Goal: Transaction & Acquisition: Purchase product/service

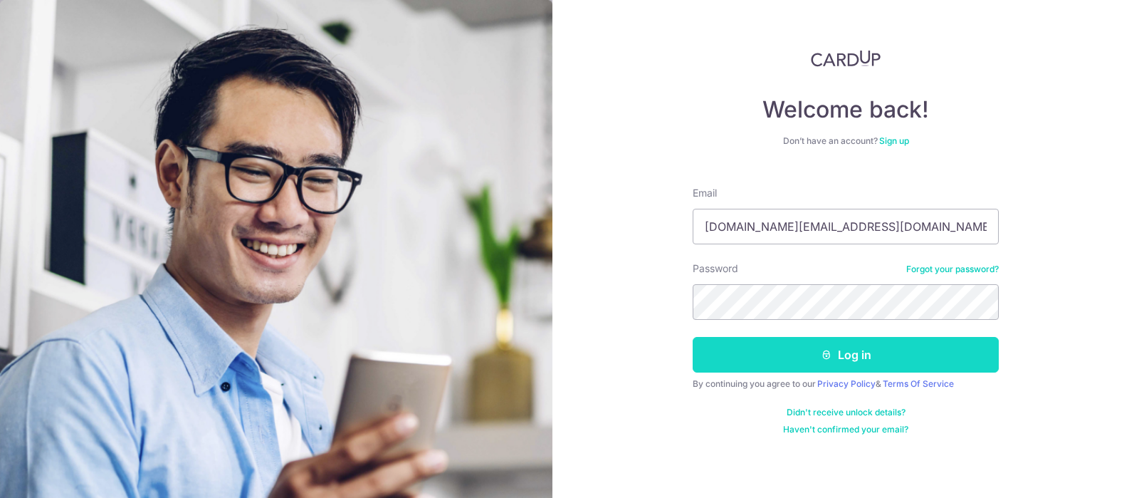
type input "[DOMAIN_NAME][EMAIL_ADDRESS][DOMAIN_NAME]"
click at [782, 362] on button "Log in" at bounding box center [846, 355] width 306 height 36
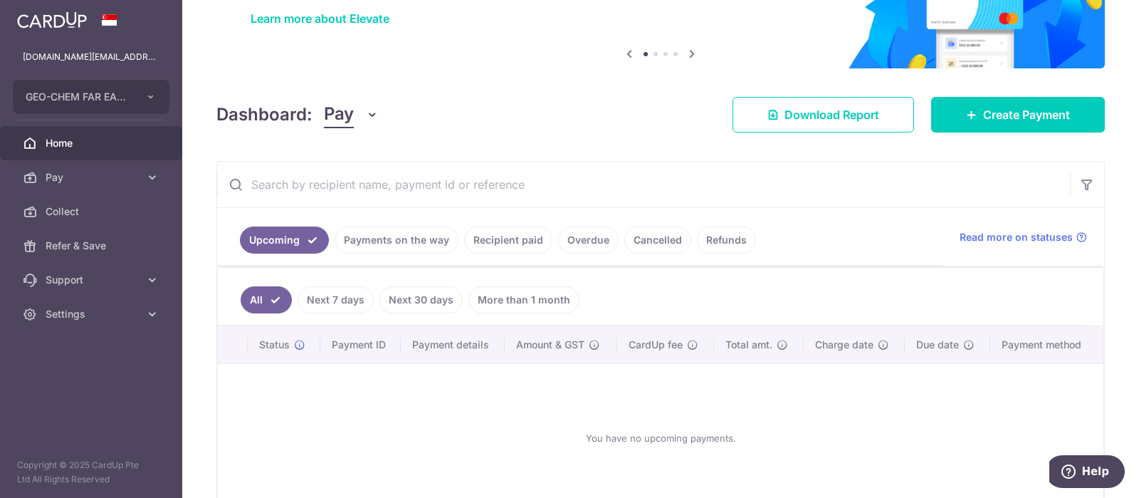
scroll to position [142, 0]
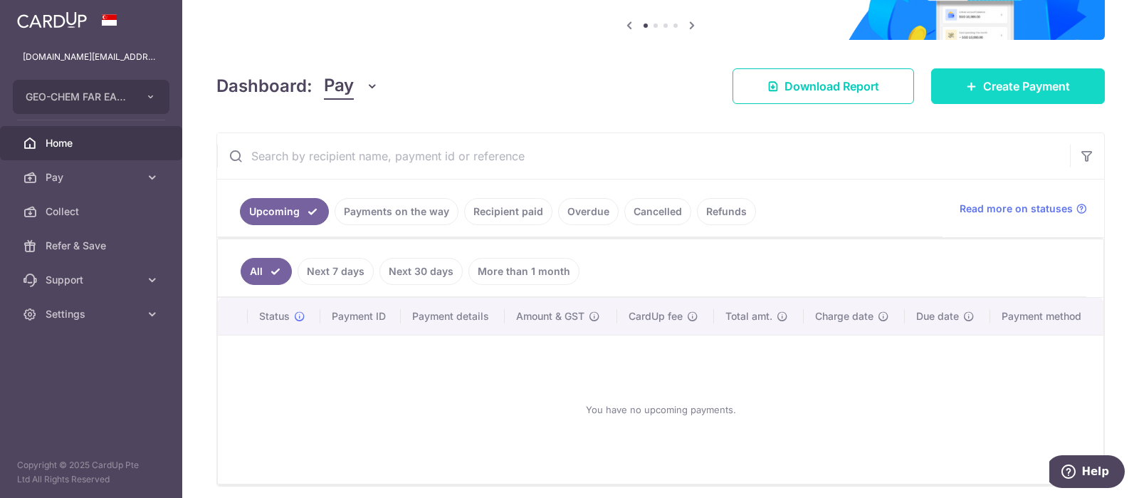
click at [974, 78] on link "Create Payment" at bounding box center [1018, 86] width 174 height 36
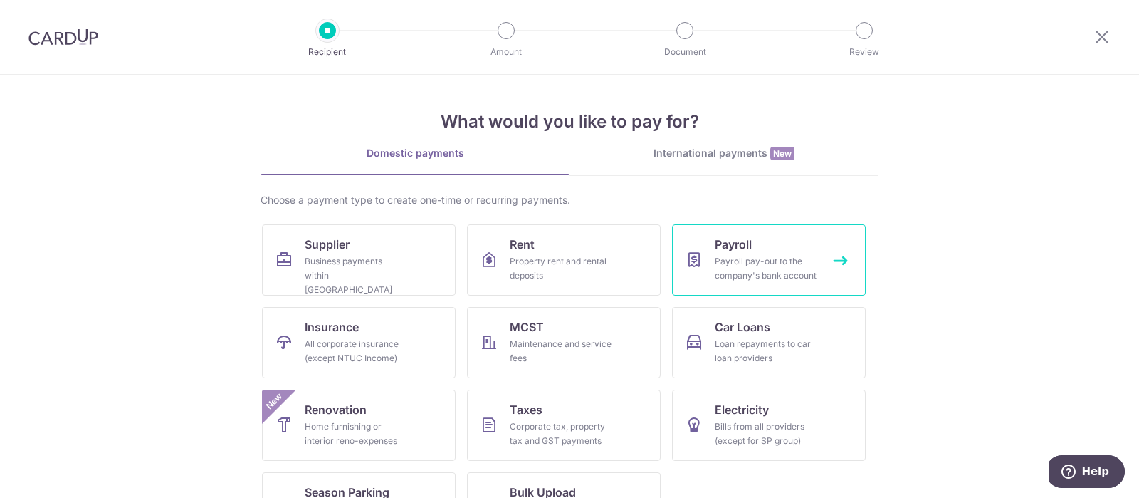
click at [741, 241] on span "Payroll" at bounding box center [733, 244] width 37 height 17
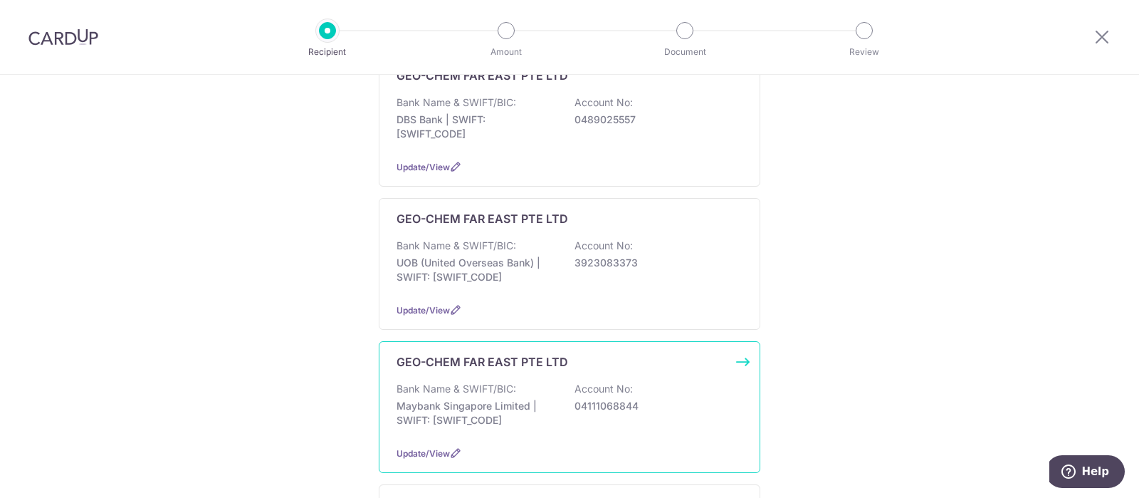
scroll to position [214, 0]
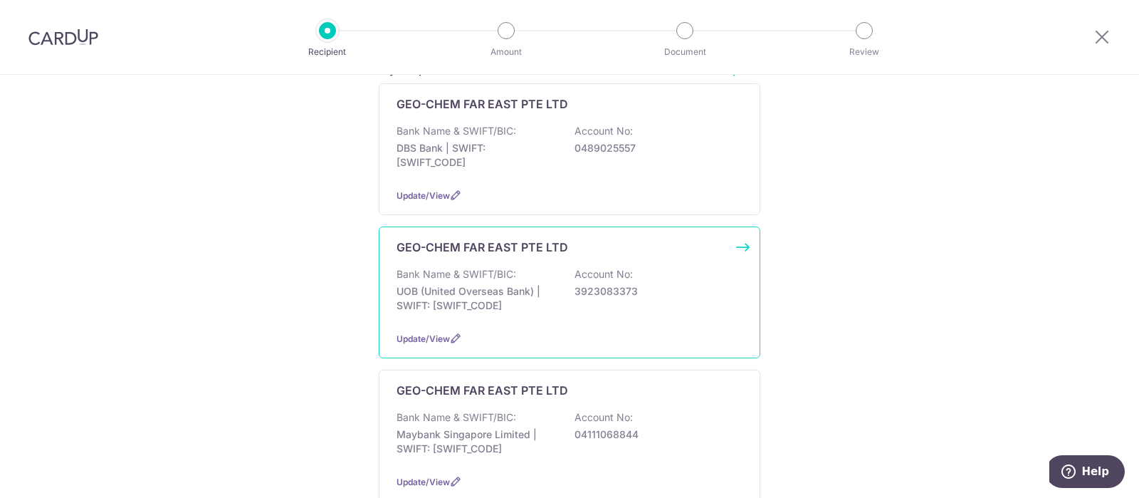
click at [667, 315] on div "Bank Name & SWIFT/BIC: UOB (United Overseas Bank) | SWIFT: UOVBSGSGXXX Account …" at bounding box center [570, 293] width 346 height 53
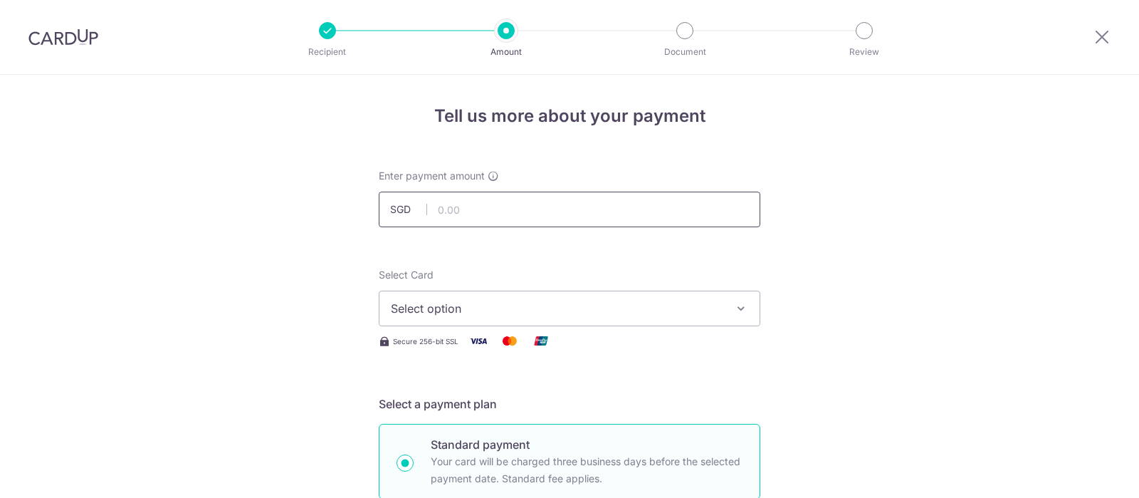
click at [523, 202] on input "text" at bounding box center [570, 210] width 382 height 36
type input "140,000.00"
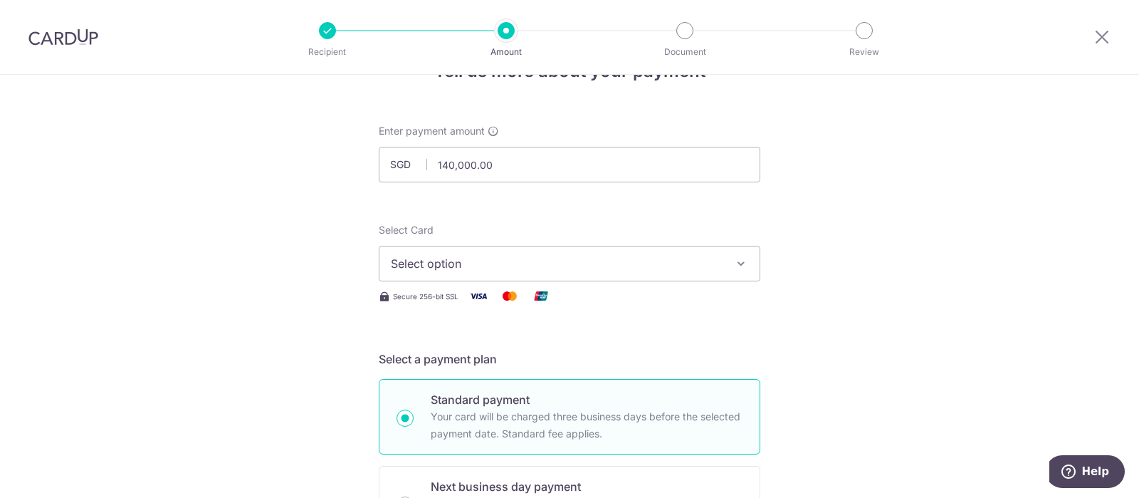
scroll to position [71, 0]
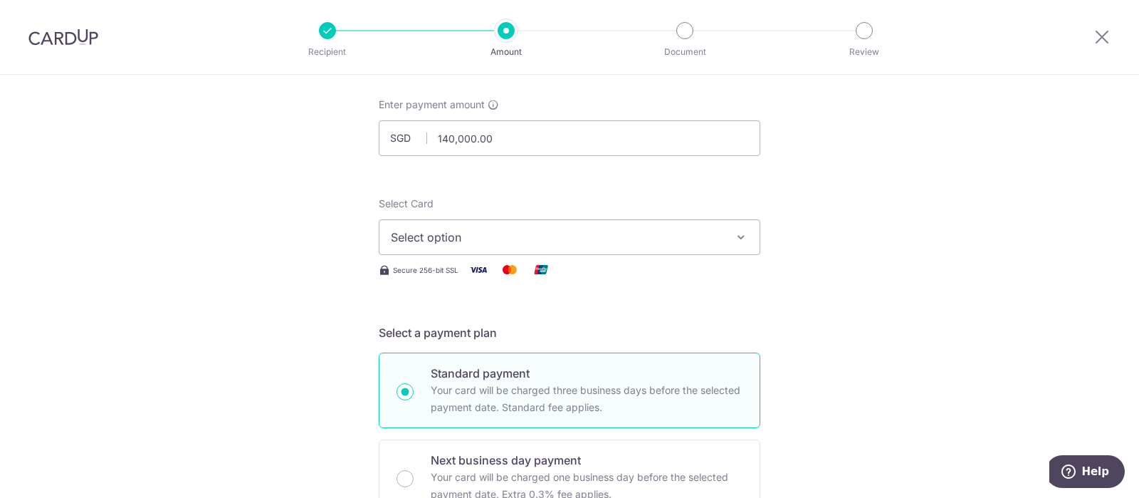
click at [508, 241] on span "Select option" at bounding box center [557, 237] width 332 height 17
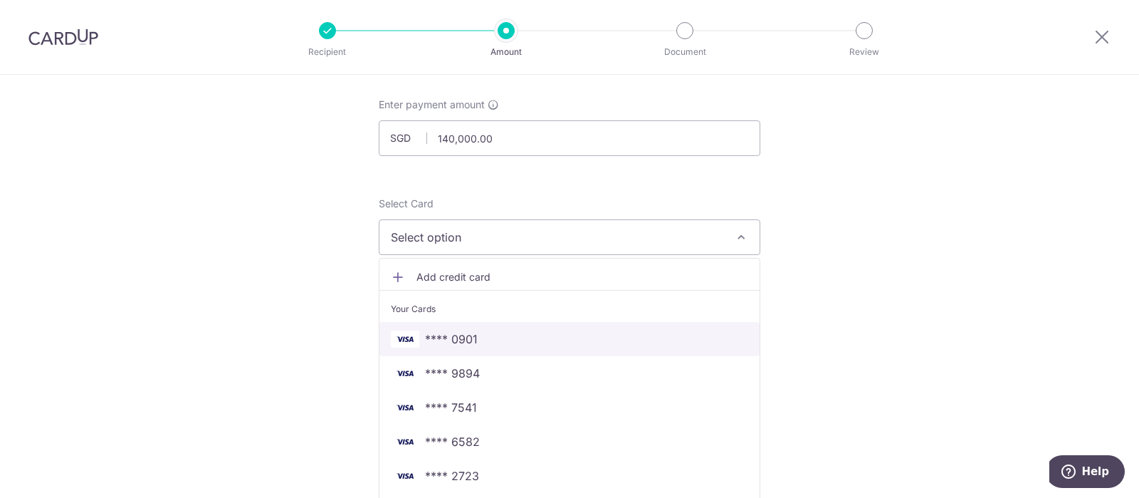
click at [504, 330] on span "**** 0901" at bounding box center [569, 338] width 357 height 17
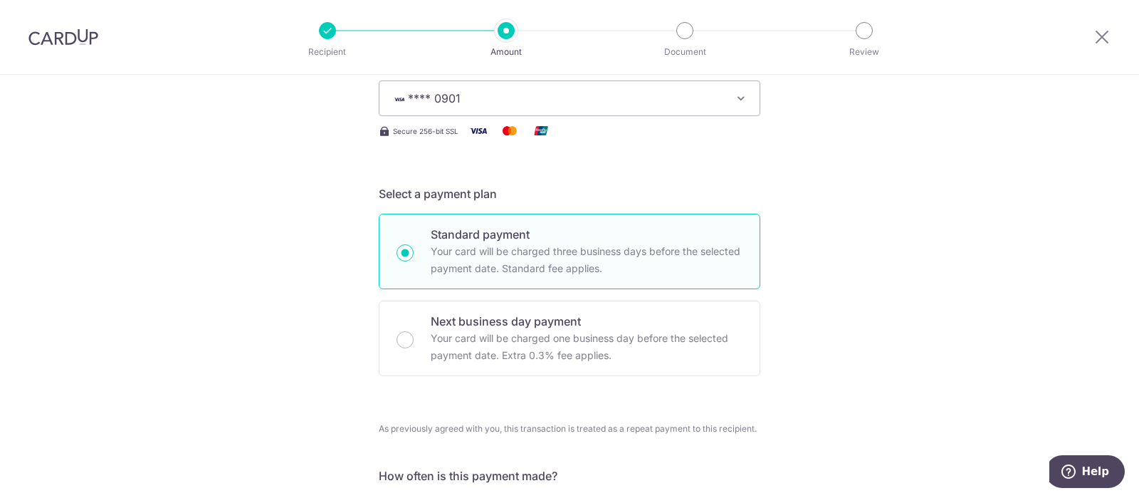
scroll to position [214, 0]
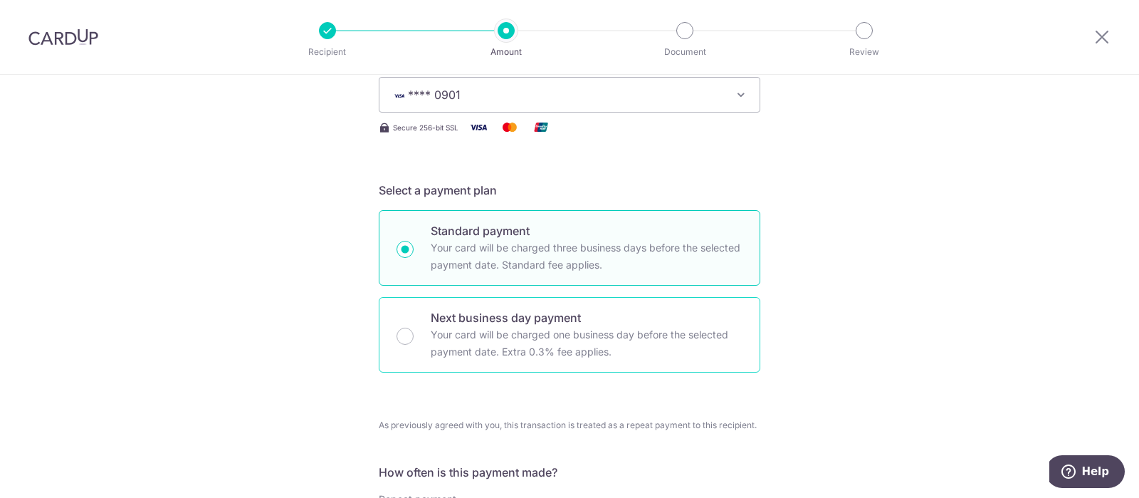
click at [507, 345] on p "Your card will be charged one business day before the selected payment date. Ex…" at bounding box center [587, 343] width 312 height 34
click at [414, 345] on input "Next business day payment Your card will be charged one business day before the…" at bounding box center [405, 336] width 17 height 17
radio input "false"
radio input "true"
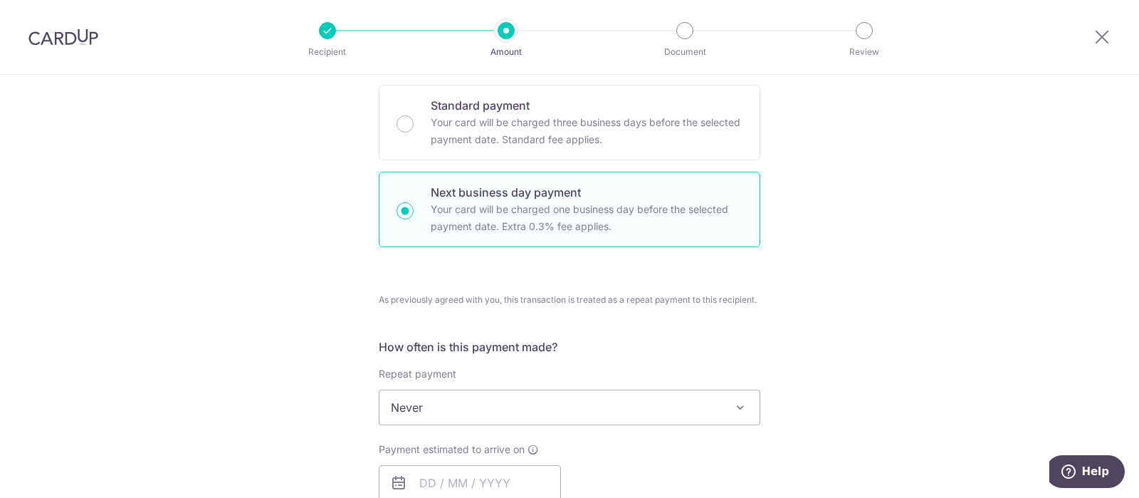
scroll to position [356, 0]
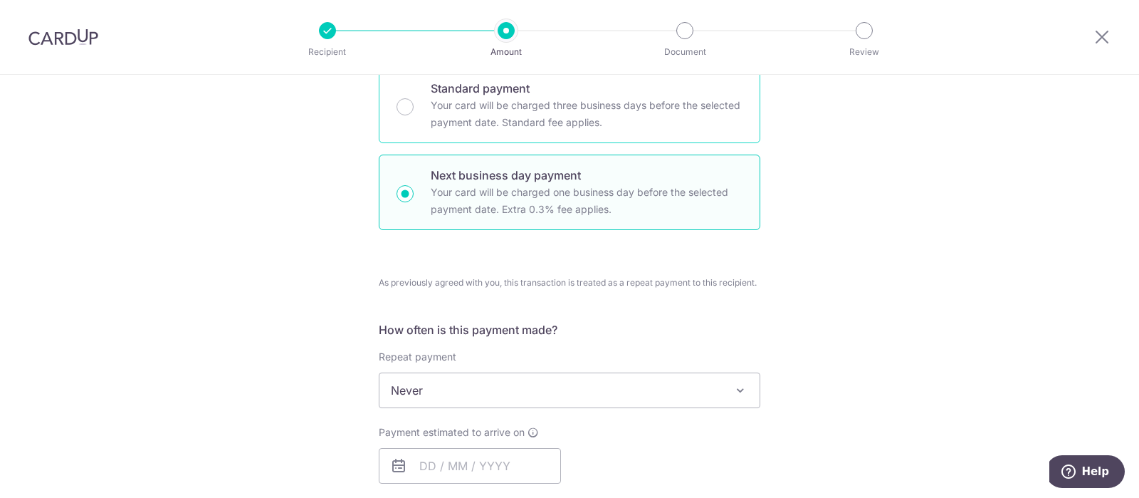
click at [451, 113] on p "Your card will be charged three business days before the selected payment date.…" at bounding box center [587, 114] width 312 height 34
click at [414, 113] on input "Standard payment Your card will be charged three business days before the selec…" at bounding box center [405, 106] width 17 height 17
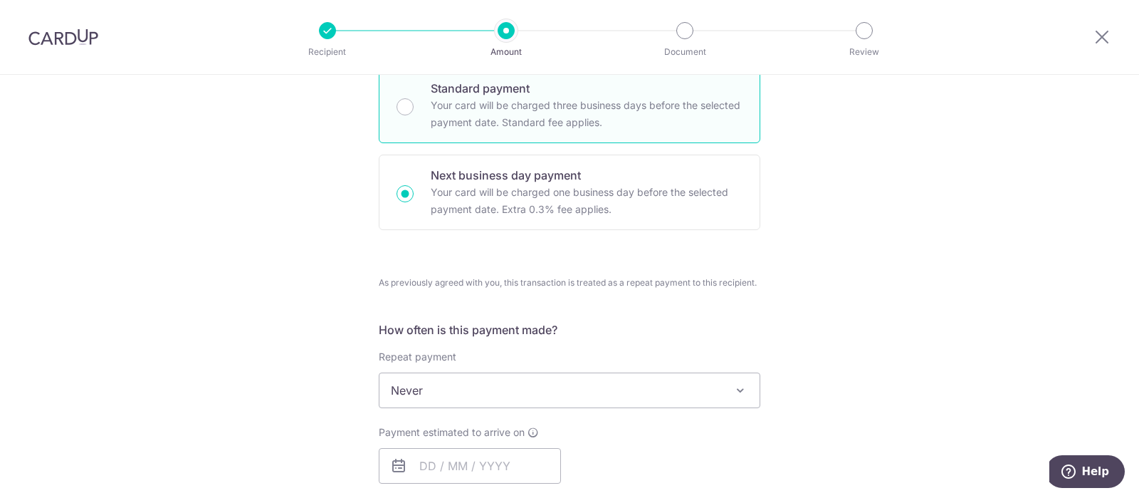
radio input "true"
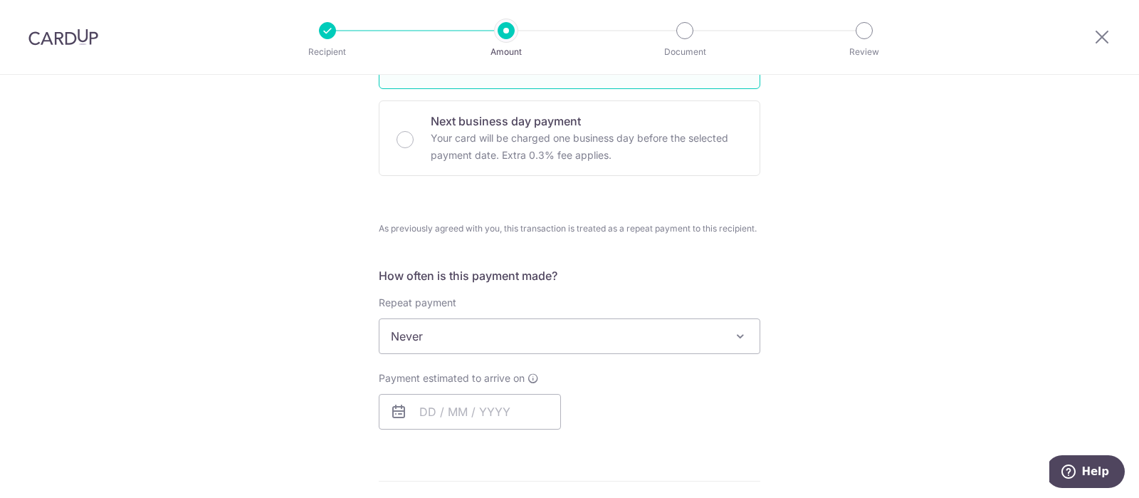
scroll to position [498, 0]
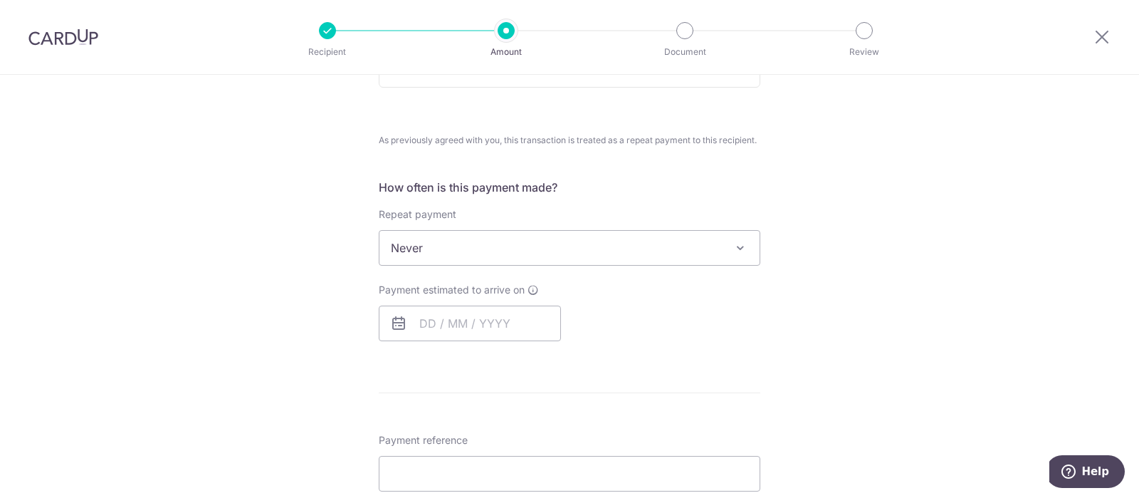
click at [491, 246] on span "Never" at bounding box center [570, 248] width 380 height 34
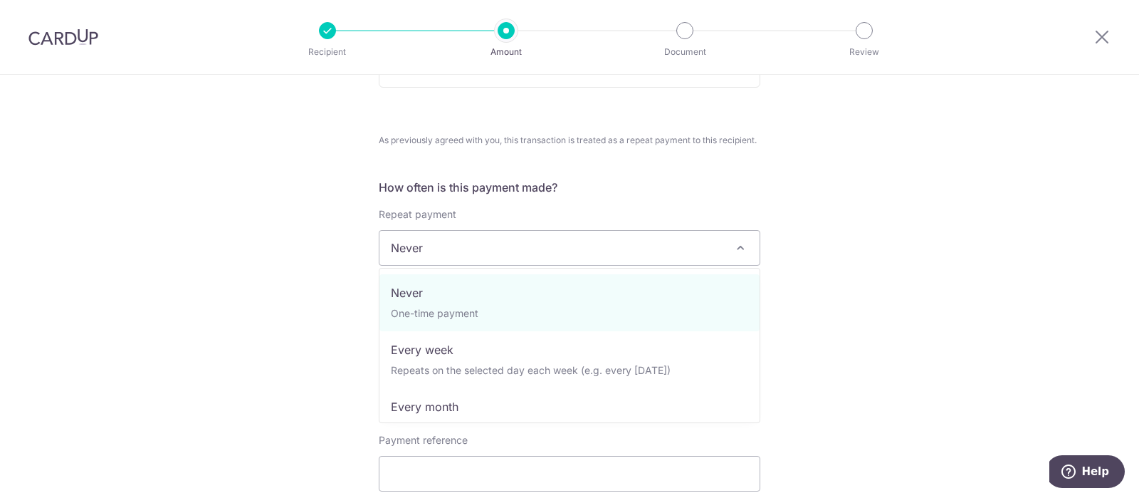
click at [491, 246] on span "Never" at bounding box center [570, 248] width 380 height 34
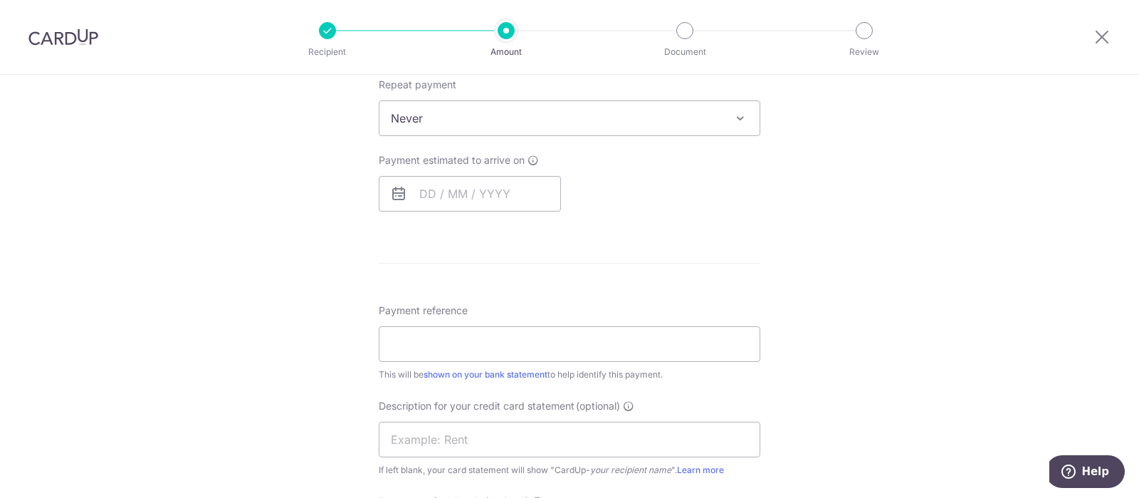
scroll to position [641, 0]
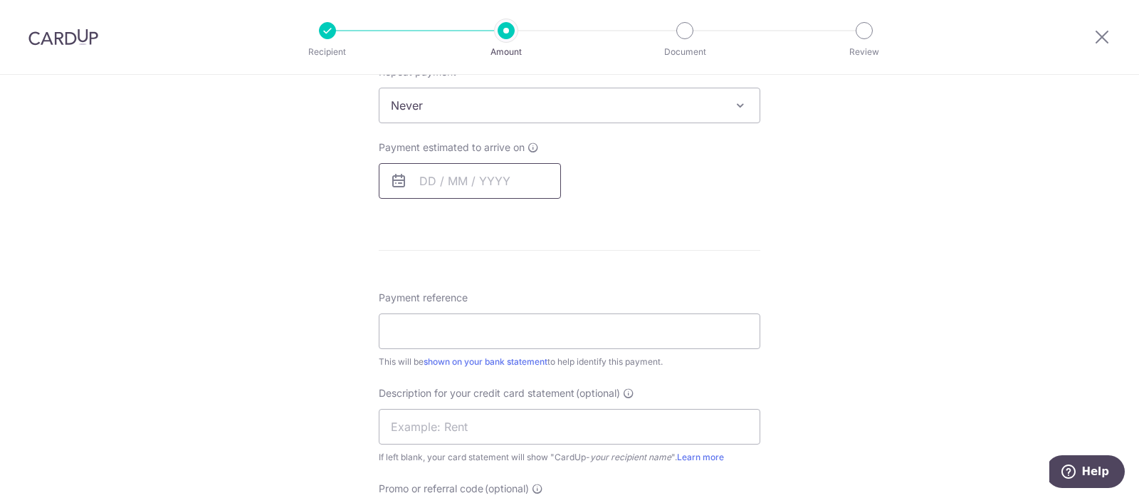
click at [429, 177] on input "text" at bounding box center [470, 181] width 182 height 36
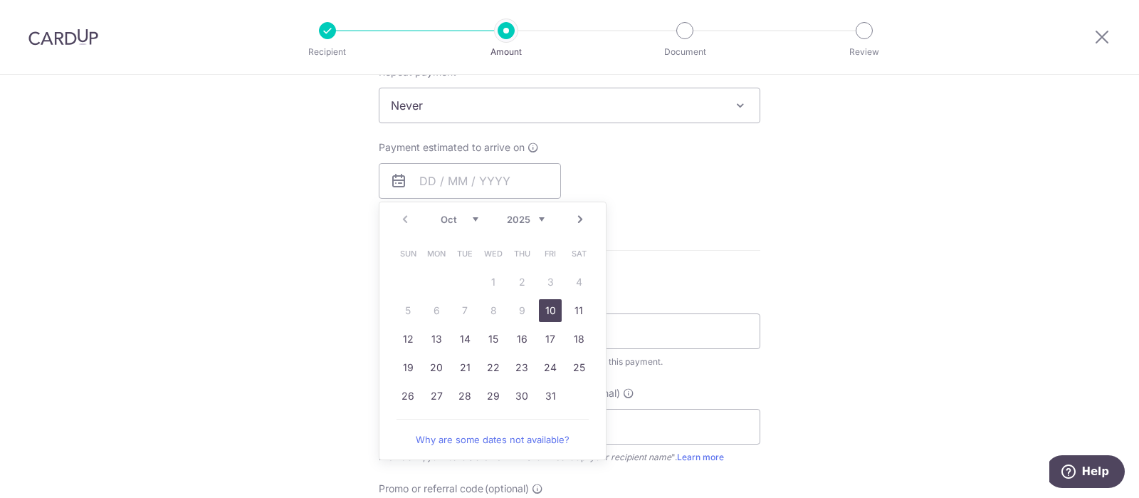
click at [544, 312] on link "10" at bounding box center [550, 310] width 23 height 23
type input "[DATE]"
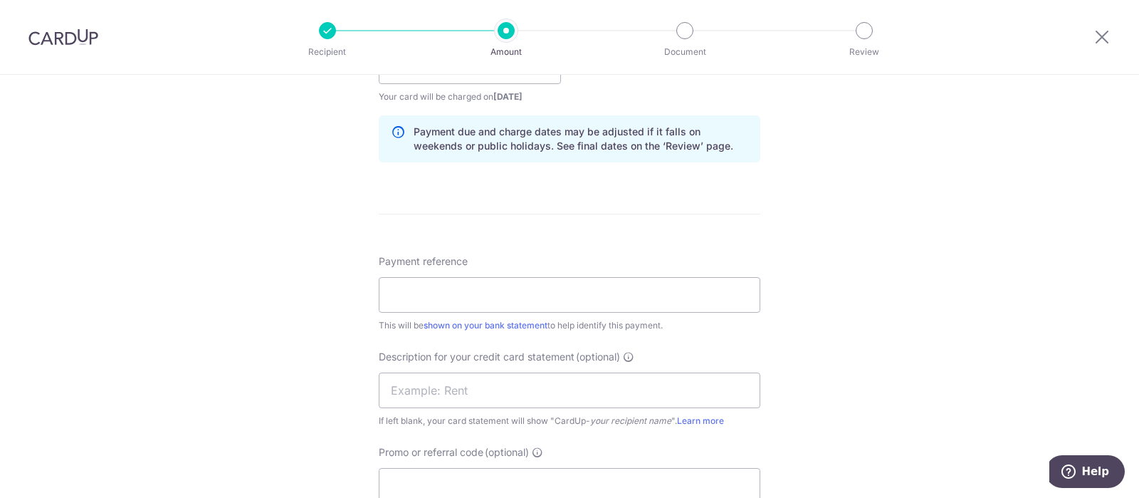
scroll to position [783, 0]
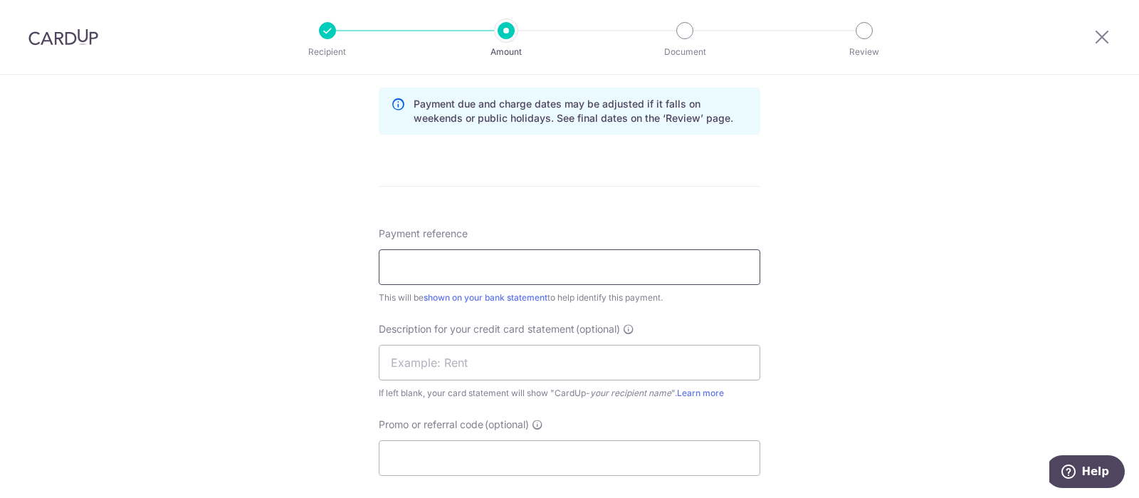
click at [447, 262] on input "Payment reference" at bounding box center [570, 267] width 382 height 36
type input "g"
type input "GCFE PAYROLL"
click at [545, 359] on input "text" at bounding box center [570, 363] width 382 height 36
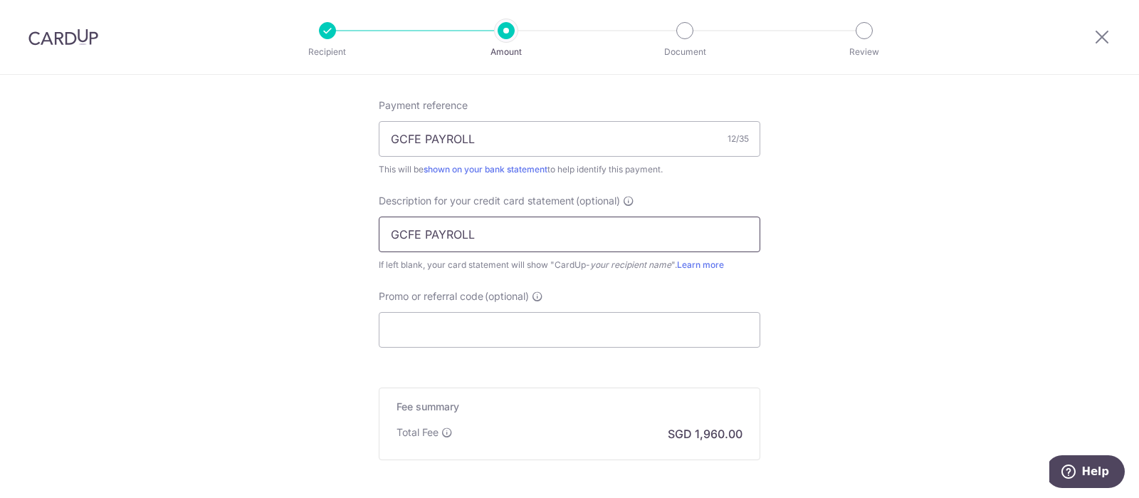
scroll to position [1054, 0]
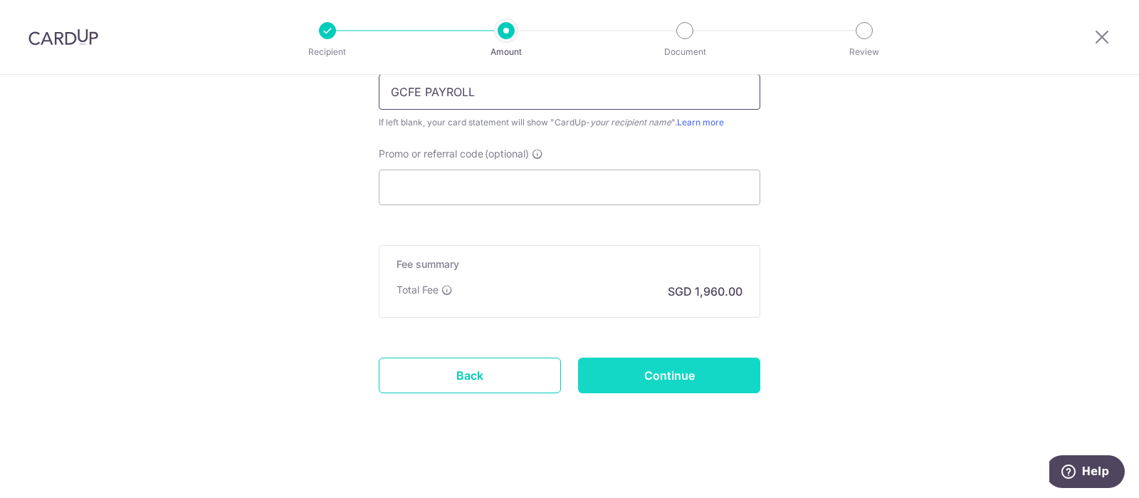
type input "GCFE PAYROLL"
click at [686, 380] on input "Continue" at bounding box center [669, 375] width 182 height 36
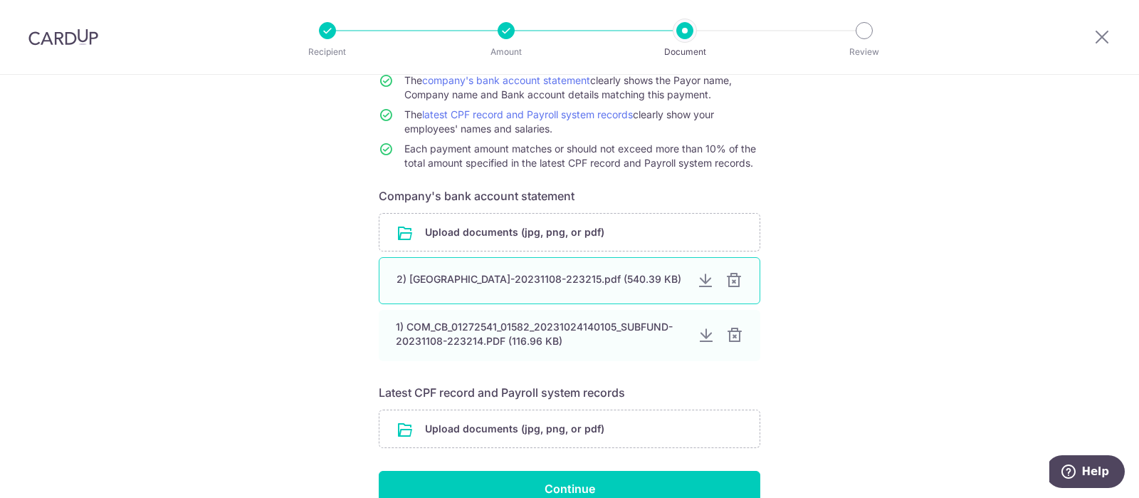
click at [739, 283] on div at bounding box center [734, 280] width 17 height 17
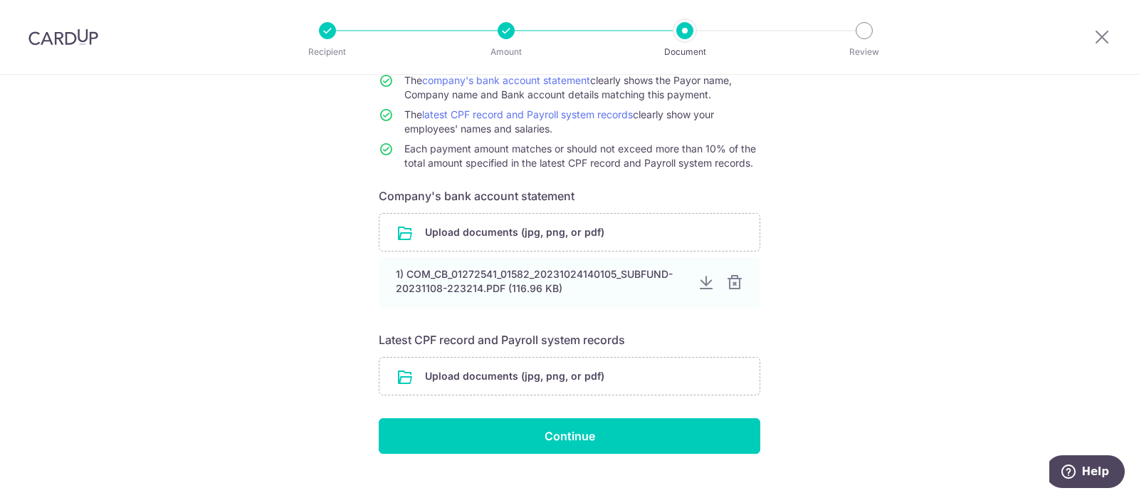
click at [739, 283] on div at bounding box center [734, 282] width 17 height 17
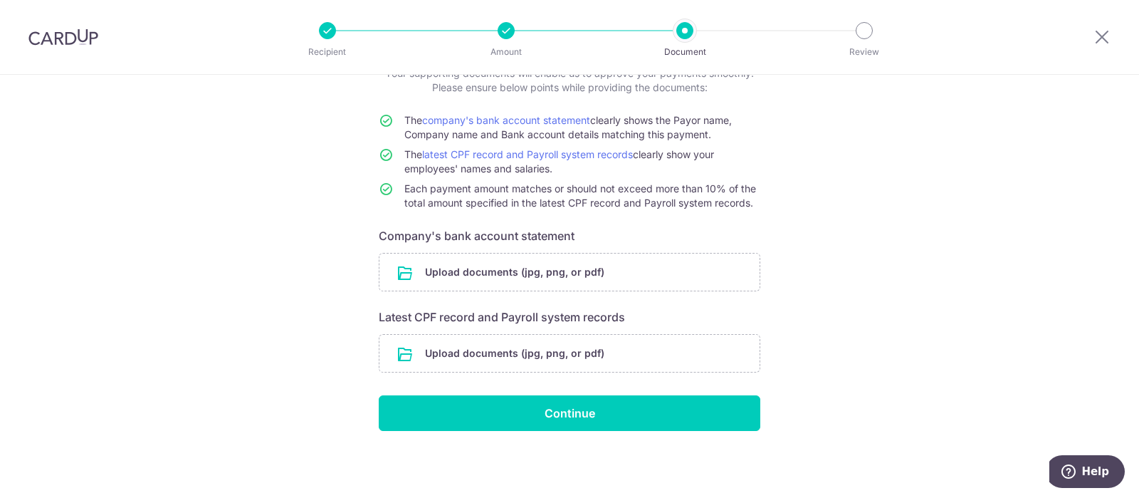
scroll to position [101, 0]
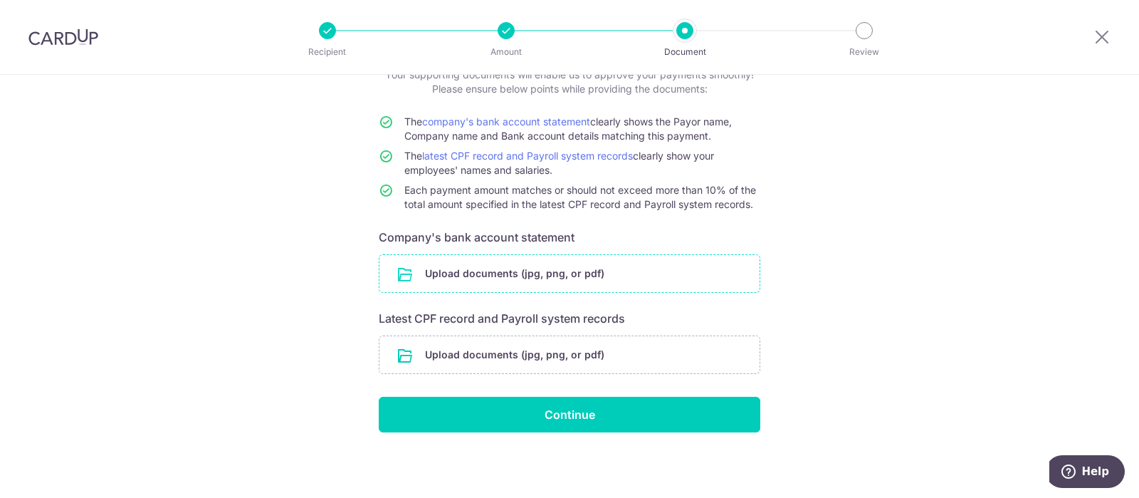
click at [448, 276] on input "file" at bounding box center [570, 273] width 380 height 37
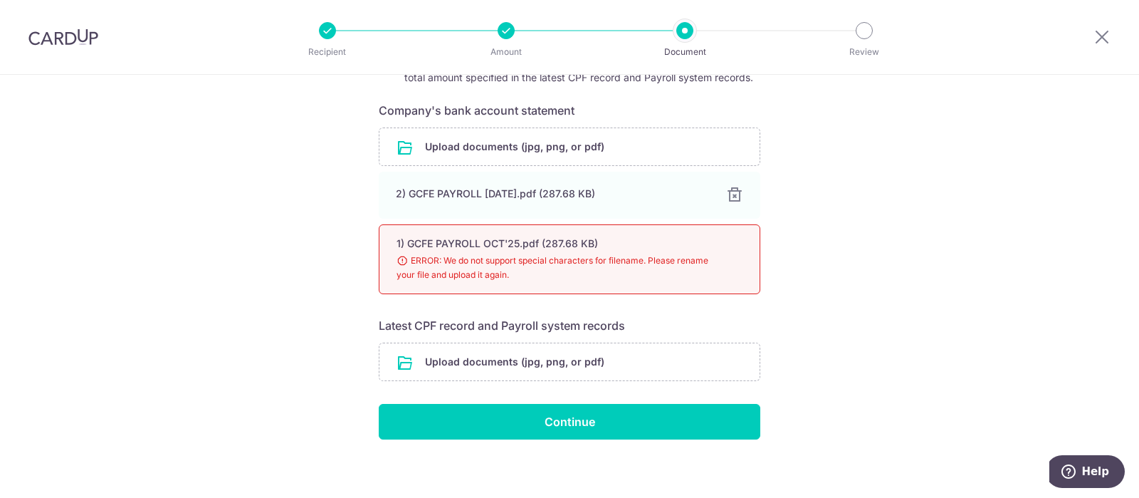
scroll to position [235, 0]
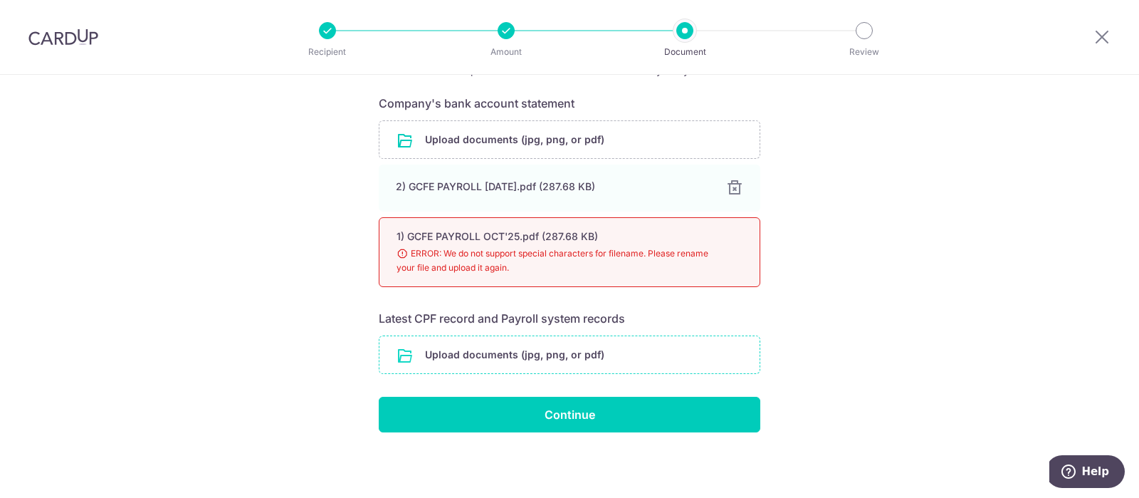
click at [538, 359] on input "file" at bounding box center [570, 354] width 380 height 37
click at [496, 348] on input "file" at bounding box center [570, 354] width 380 height 37
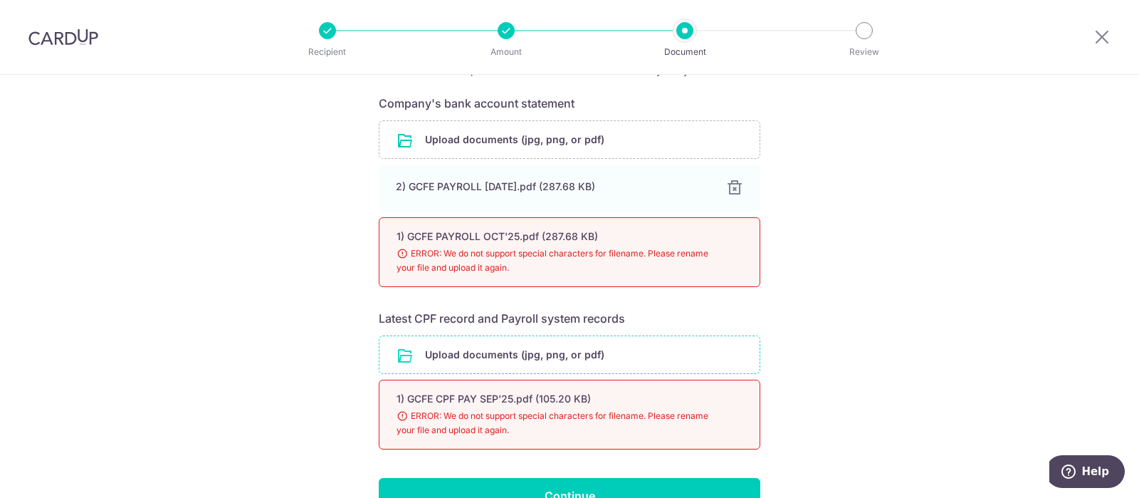
scroll to position [306, 0]
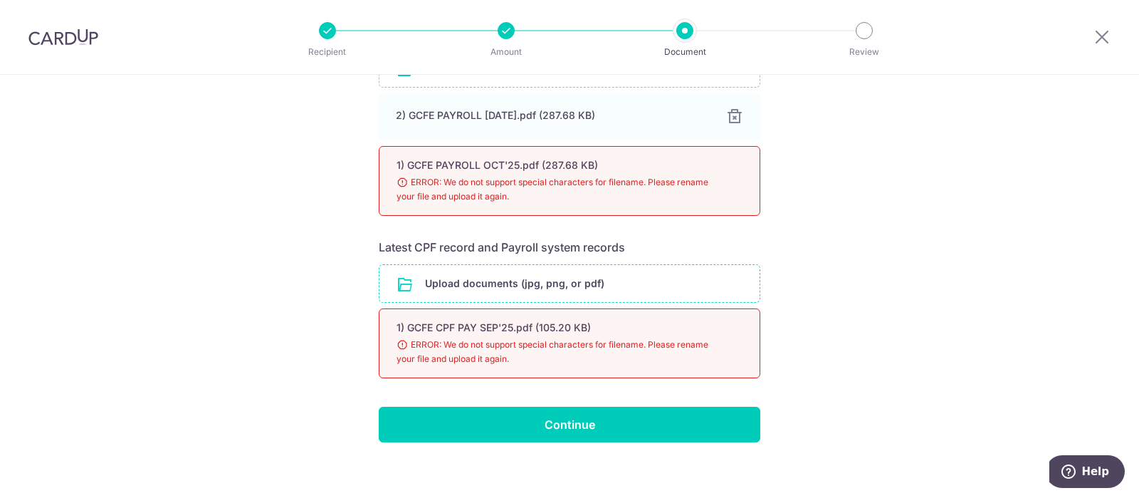
click at [539, 276] on input "file" at bounding box center [570, 283] width 380 height 37
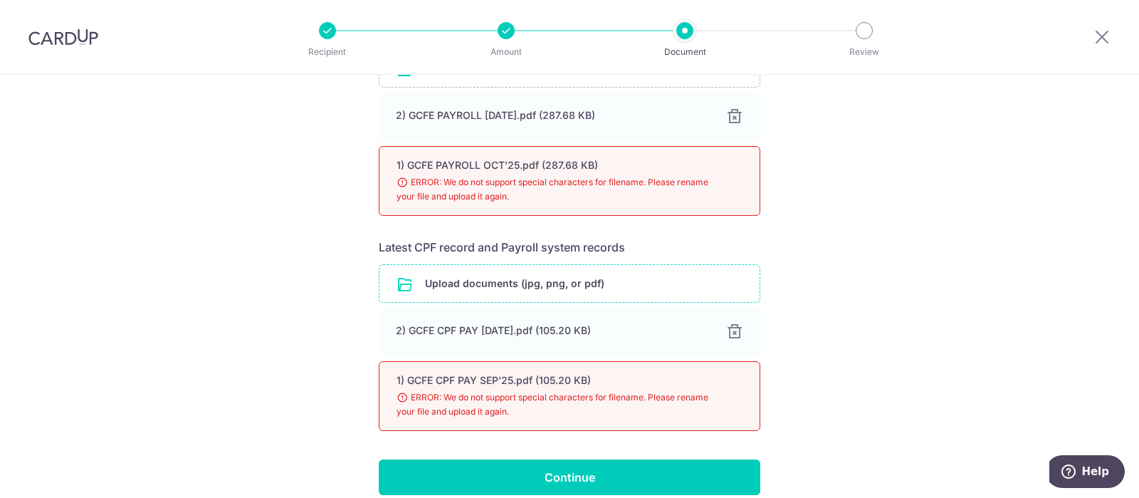
scroll to position [369, 0]
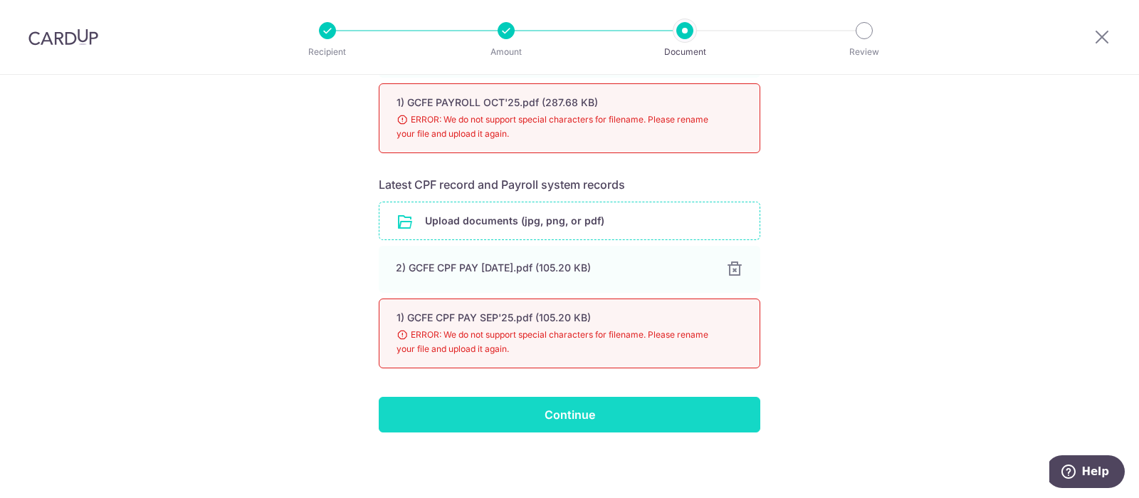
click at [579, 404] on input "Continue" at bounding box center [570, 415] width 382 height 36
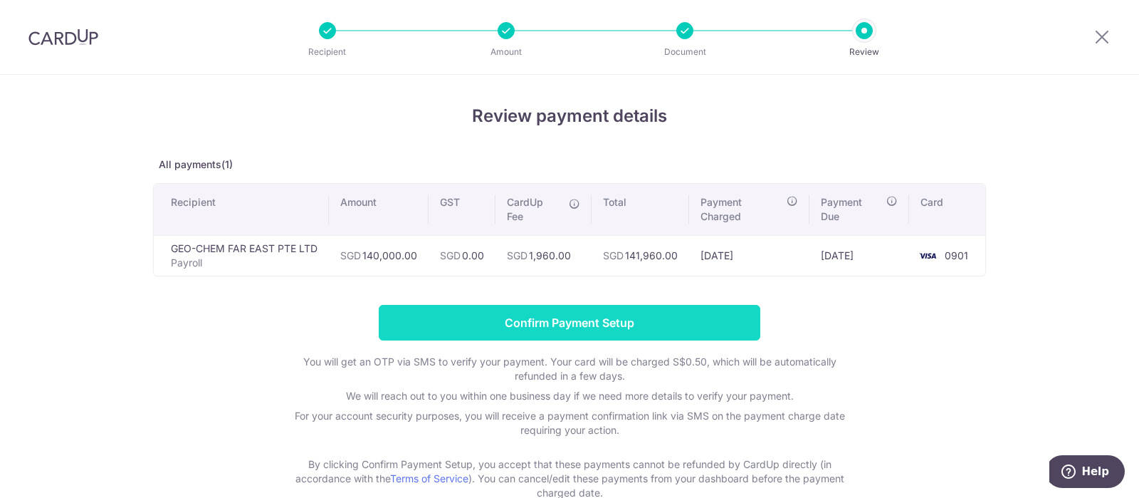
click at [609, 326] on input "Confirm Payment Setup" at bounding box center [570, 323] width 382 height 36
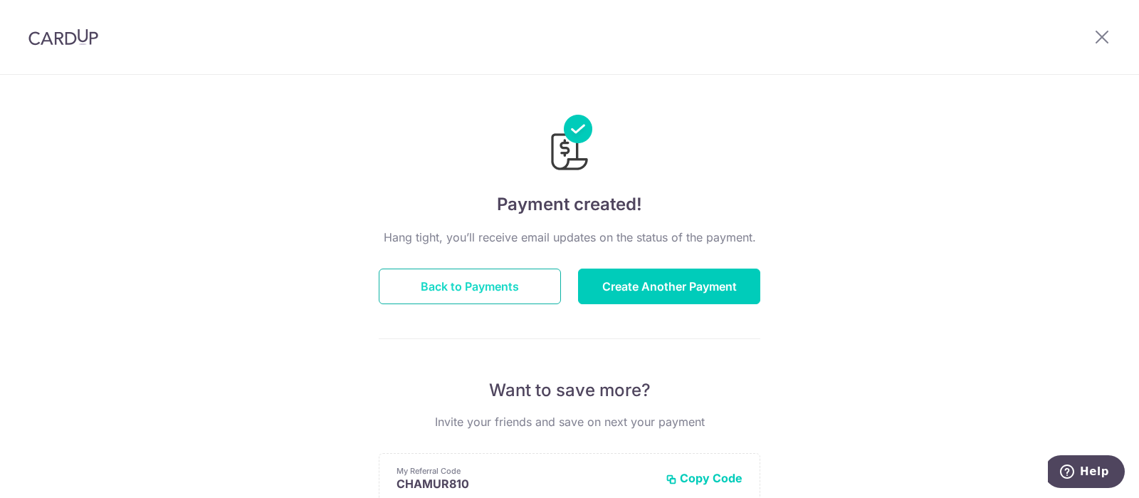
click at [472, 278] on button "Back to Payments" at bounding box center [470, 286] width 182 height 36
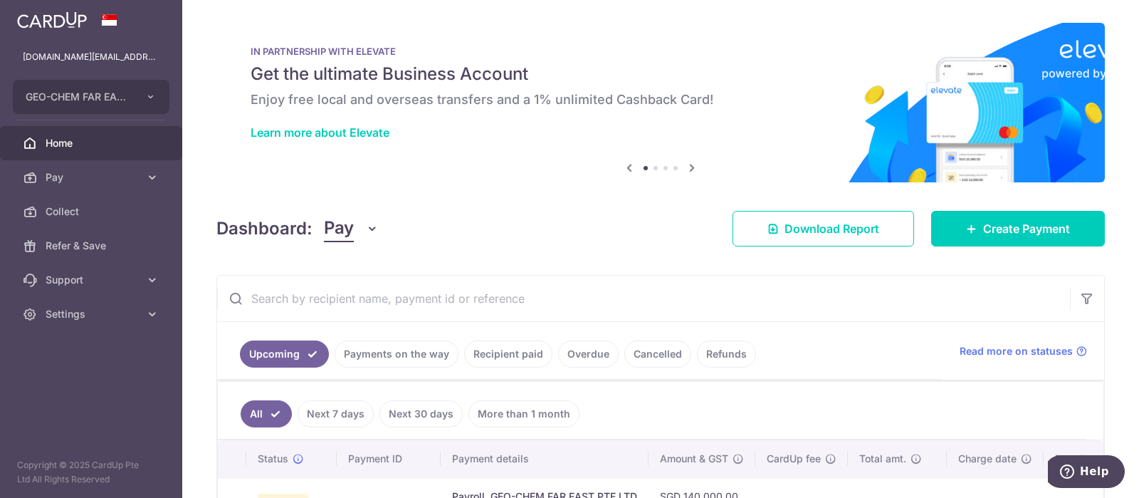
scroll to position [98, 0]
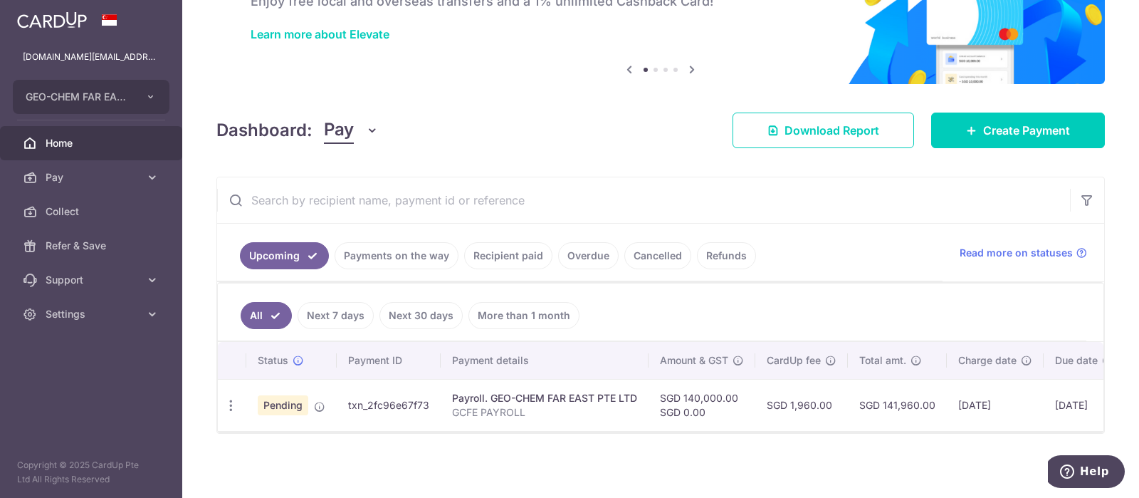
click at [512, 452] on div "× Pause Schedule Pause all future payments in this series Pause just this one p…" at bounding box center [660, 249] width 957 height 498
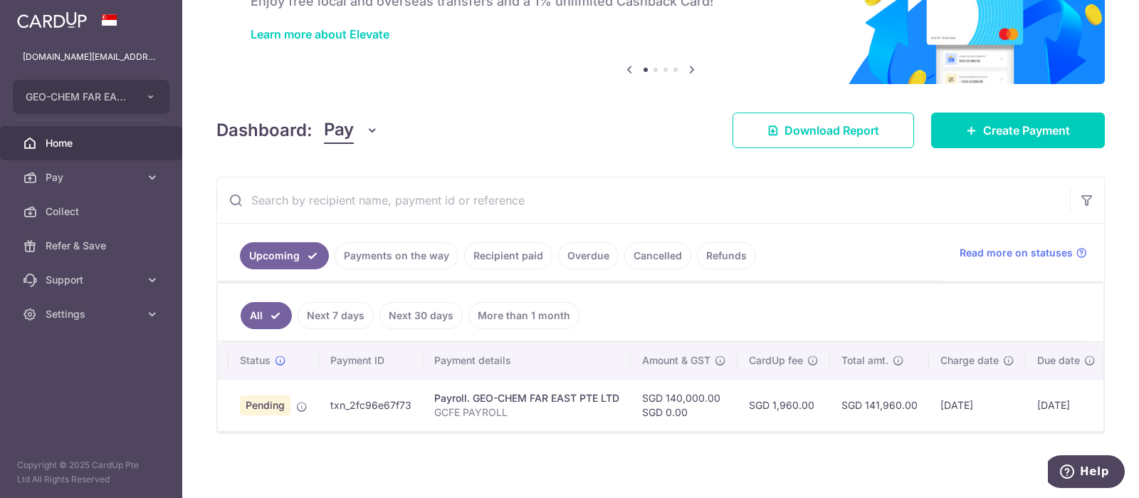
scroll to position [0, 18]
drag, startPoint x: 330, startPoint y: 402, endPoint x: 415, endPoint y: 409, distance: 85.0
click at [414, 409] on td "txn_2fc96e67f73" at bounding box center [371, 405] width 104 height 52
copy td "txn_2fc96e67f73"
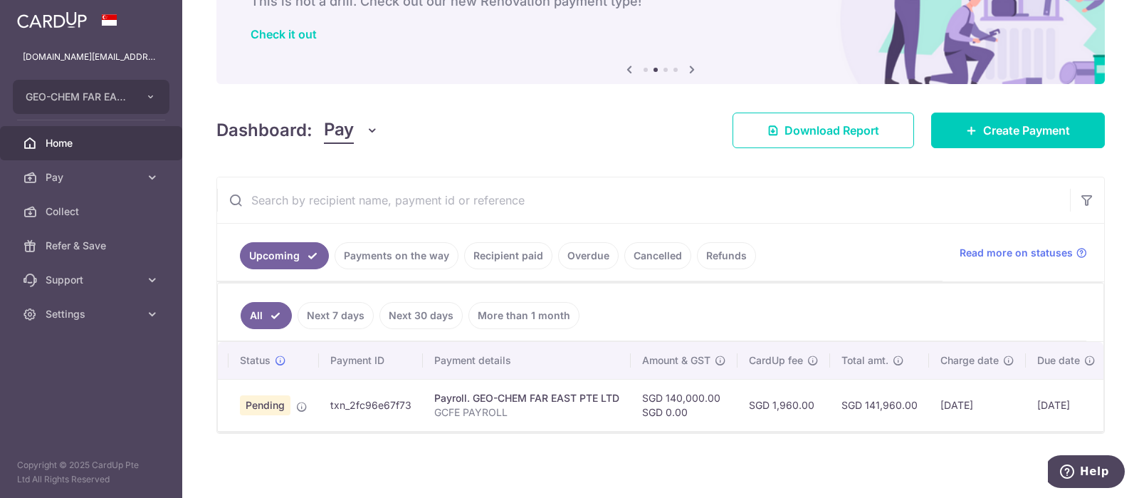
copy td "txn_2fc96e67f73"
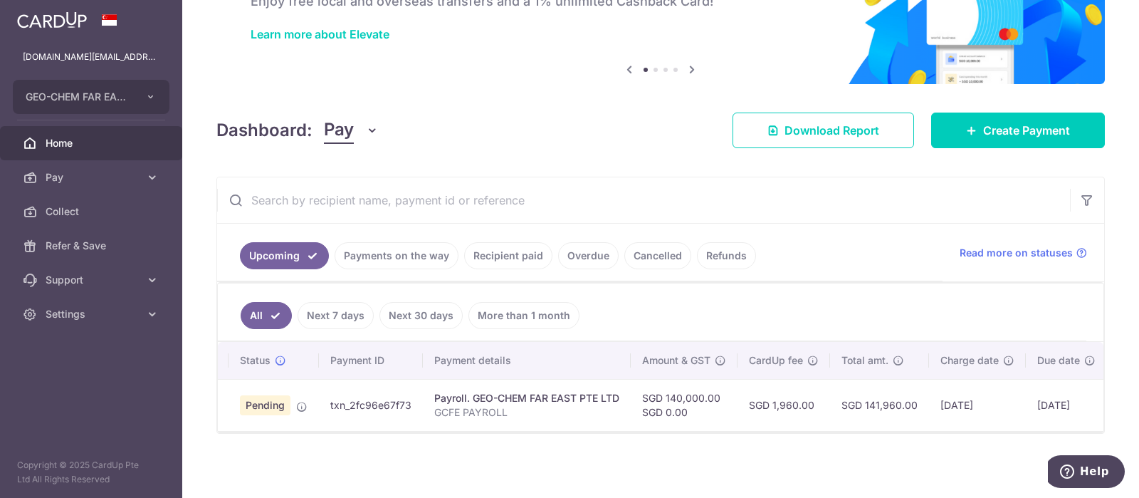
scroll to position [0, 0]
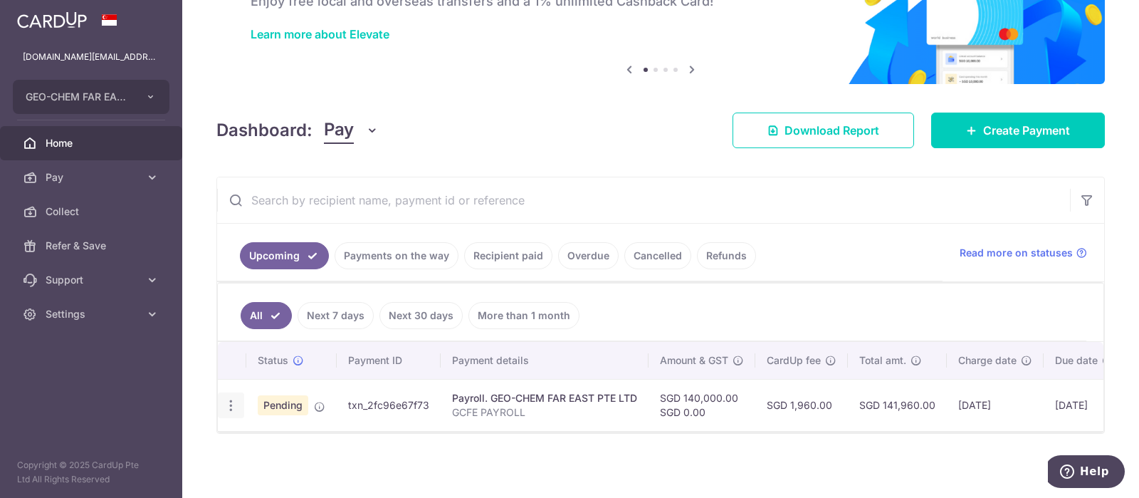
click at [232, 404] on icon "button" at bounding box center [231, 405] width 15 height 15
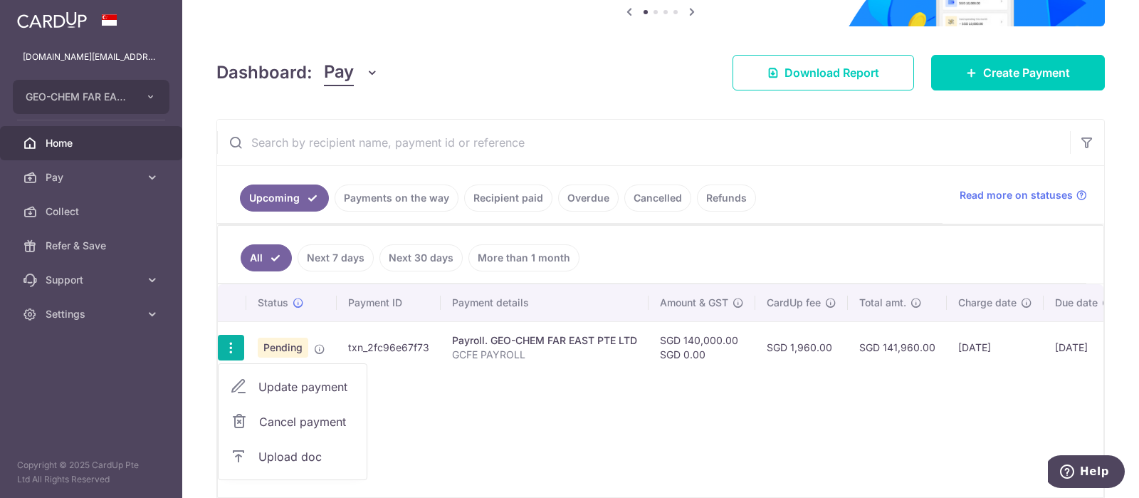
scroll to position [222, 0]
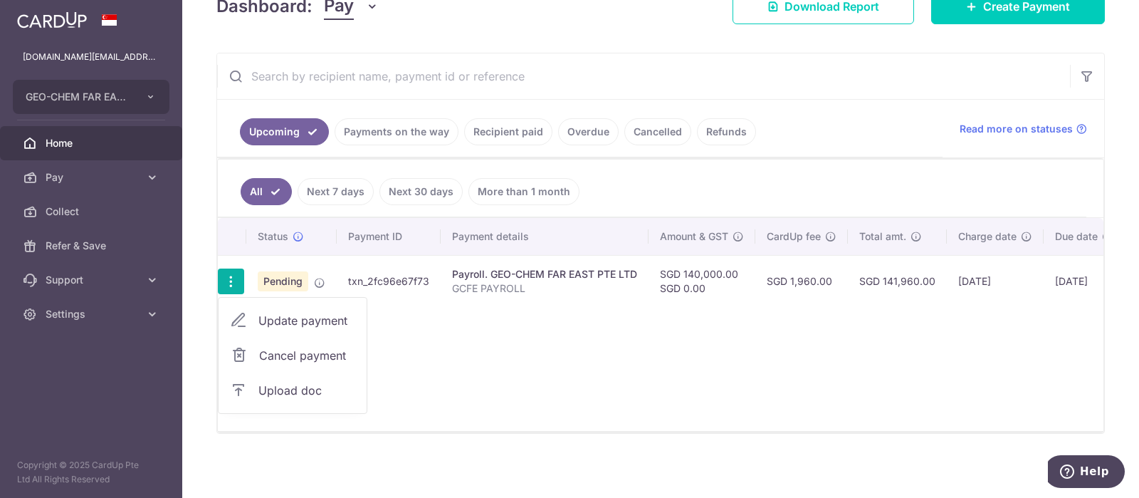
click at [605, 345] on div "Status Payment ID Payment details Amount & GST CardUp fee Total amt. Charge dat…" at bounding box center [661, 324] width 886 height 213
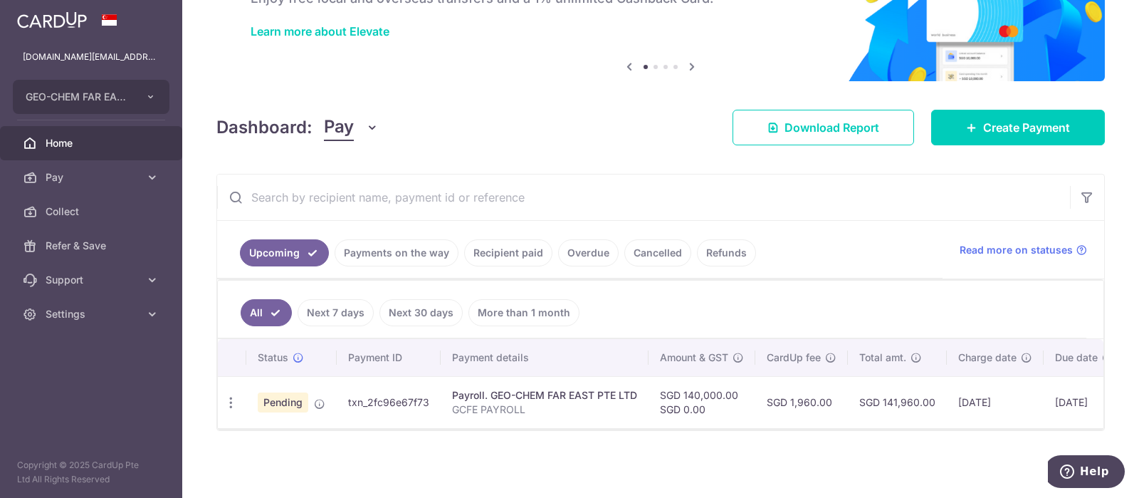
scroll to position [98, 0]
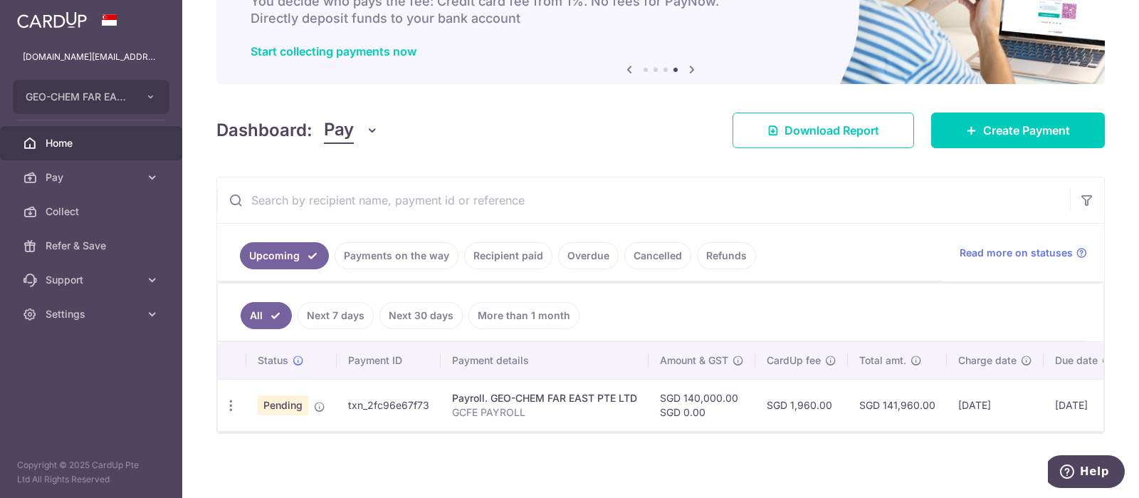
click at [48, 137] on span "Home" at bounding box center [93, 143] width 94 height 14
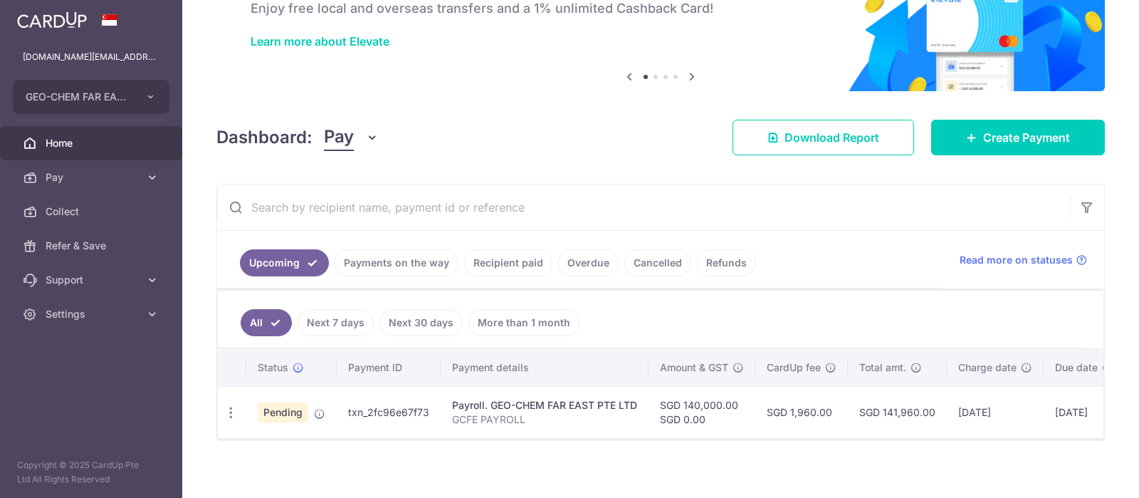
scroll to position [98, 0]
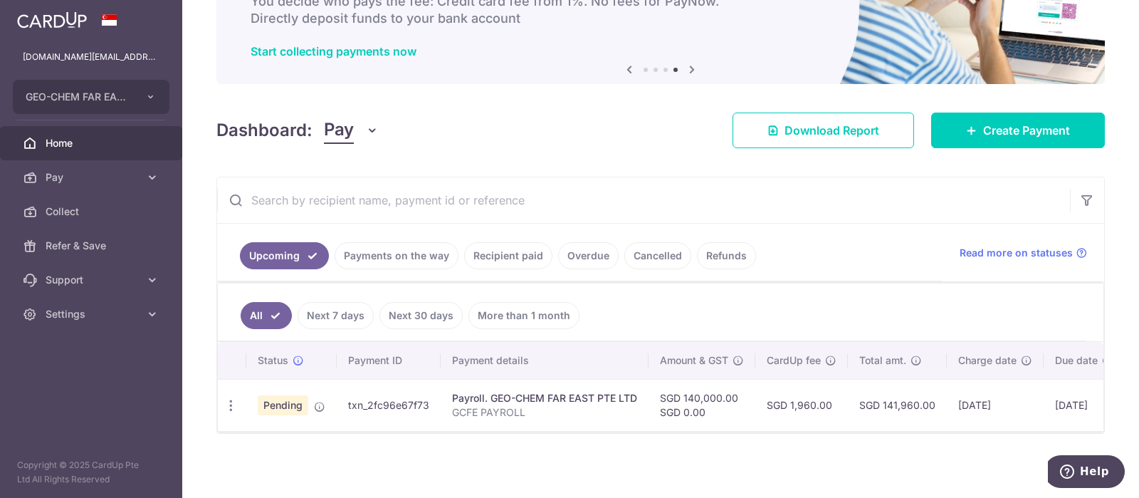
click at [69, 146] on span "Home" at bounding box center [93, 143] width 94 height 14
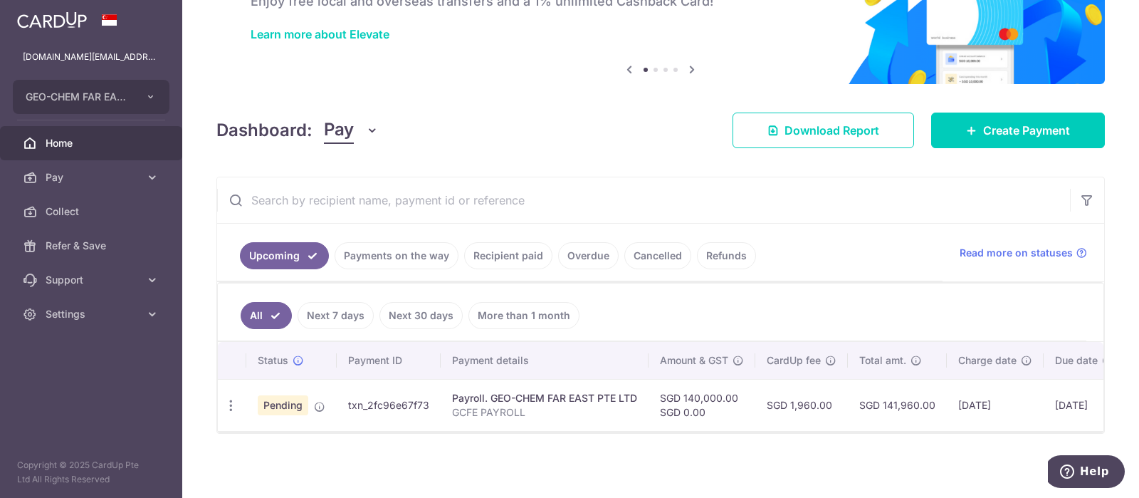
click at [47, 141] on span "Home" at bounding box center [93, 143] width 94 height 14
click at [229, 403] on icon "button" at bounding box center [231, 405] width 15 height 15
